Goal: Information Seeking & Learning: Compare options

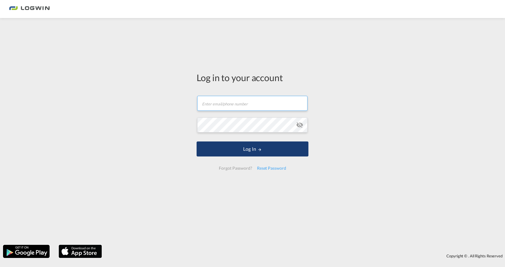
type input "[PERSON_NAME][EMAIL_ADDRESS][PERSON_NAME][DOMAIN_NAME]"
click at [244, 157] on button "Log In" at bounding box center [253, 149] width 112 height 15
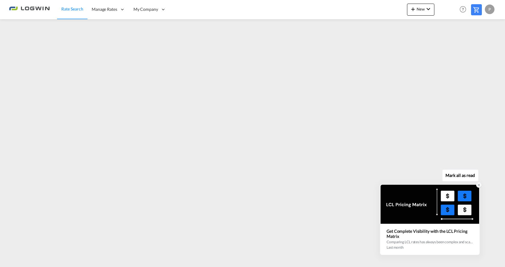
click at [479, 186] on icon at bounding box center [479, 185] width 4 height 4
